Goal: Task Accomplishment & Management: Use online tool/utility

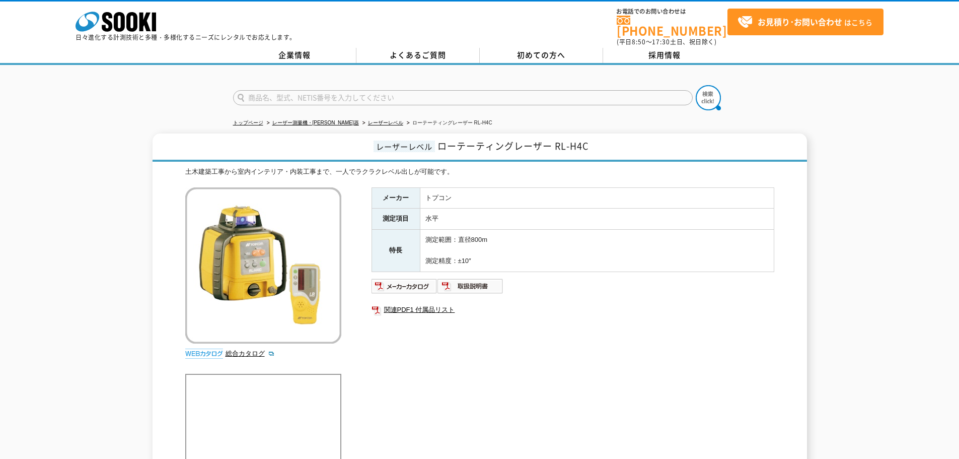
scroll to position [101, 0]
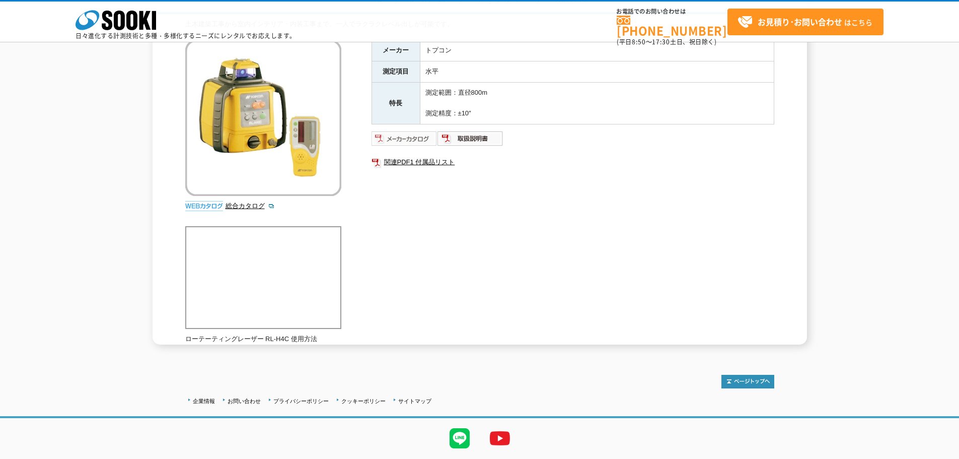
click at [404, 137] on img at bounding box center [405, 138] width 66 height 16
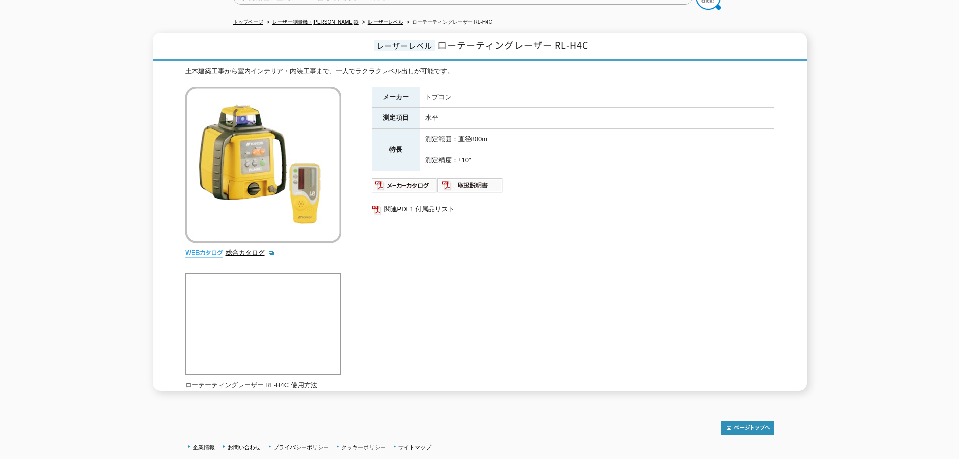
scroll to position [0, 0]
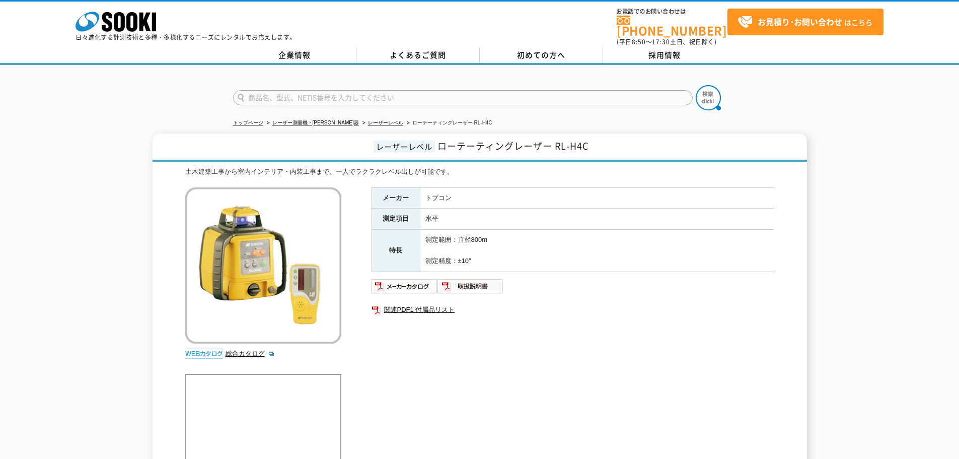
click at [314, 90] on input "text" at bounding box center [463, 97] width 460 height 15
type input "RL-H5ADB"
click at [696, 85] on button at bounding box center [708, 97] width 25 height 25
